Goal: Information Seeking & Learning: Understand process/instructions

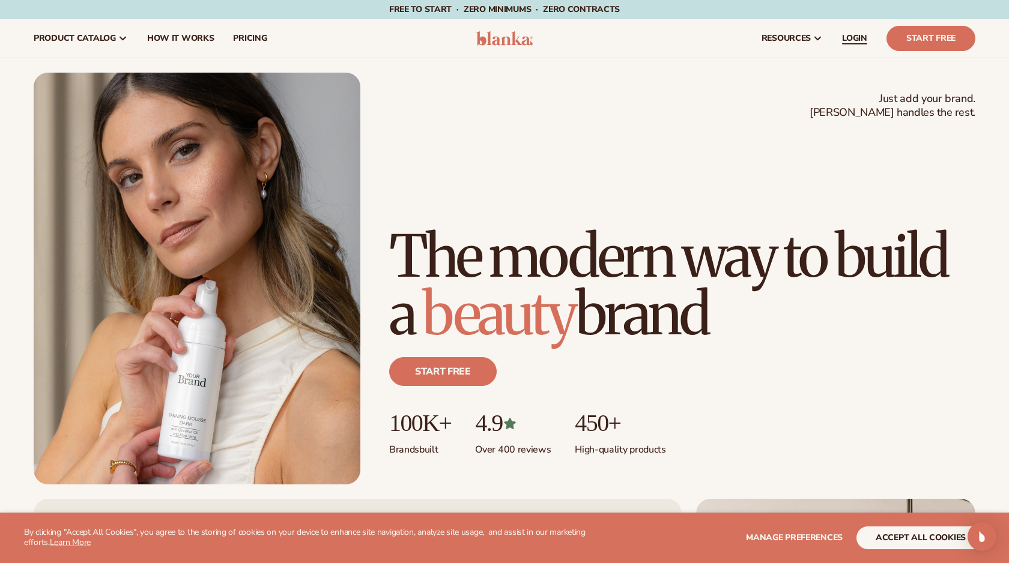
click at [855, 40] on span "LOGIN" at bounding box center [854, 39] width 25 height 10
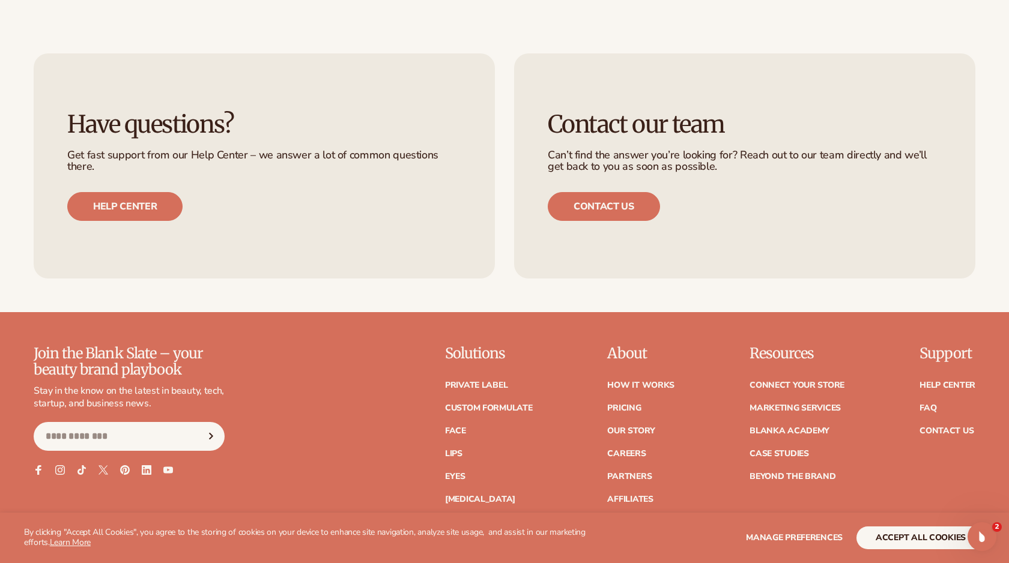
scroll to position [5116, 0]
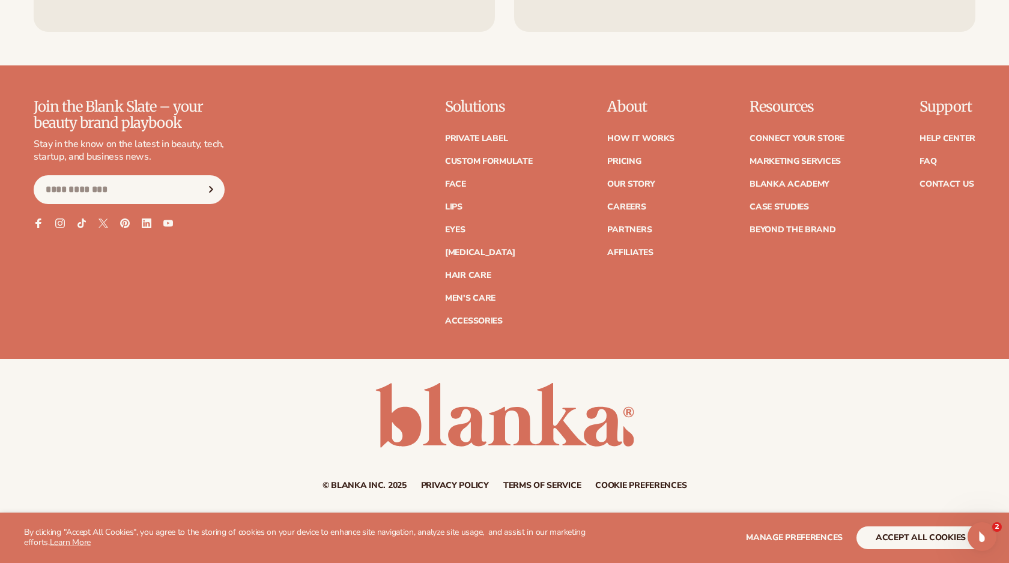
click at [442, 484] on link "Privacy policy" at bounding box center [455, 485] width 68 height 8
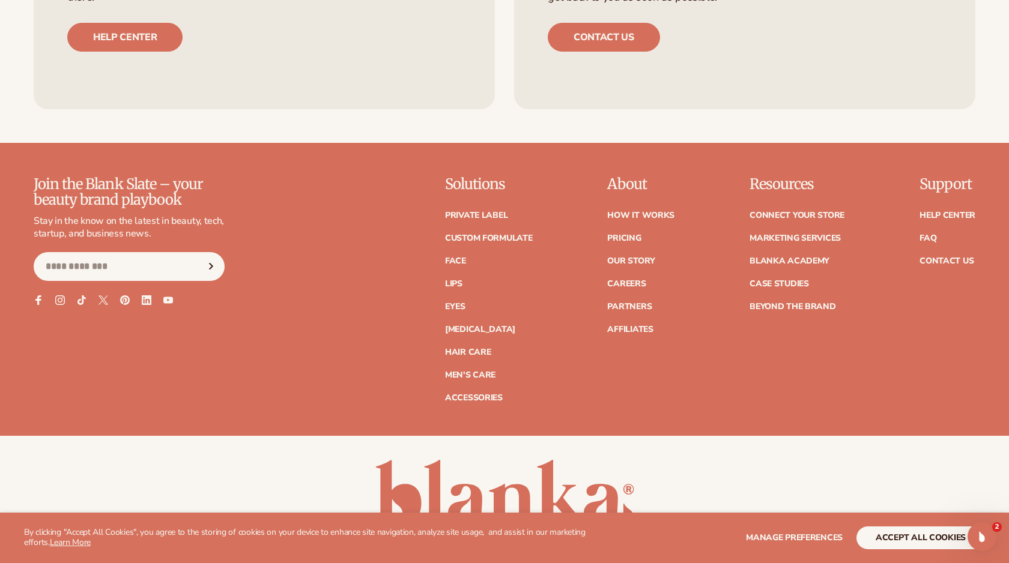
scroll to position [4547, 0]
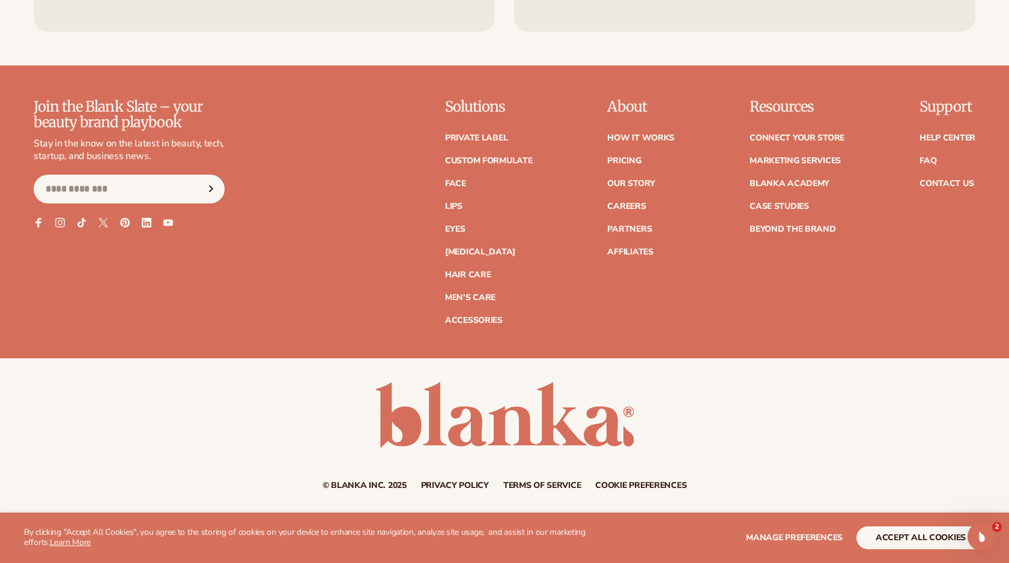
click at [524, 487] on link "Terms of service" at bounding box center [542, 485] width 78 height 8
click at [364, 489] on small "© Blanka Inc. 2025" at bounding box center [364, 485] width 84 height 11
click at [362, 484] on small "© Blanka Inc. 2025" at bounding box center [364, 485] width 84 height 11
